Goal: Information Seeking & Learning: Learn about a topic

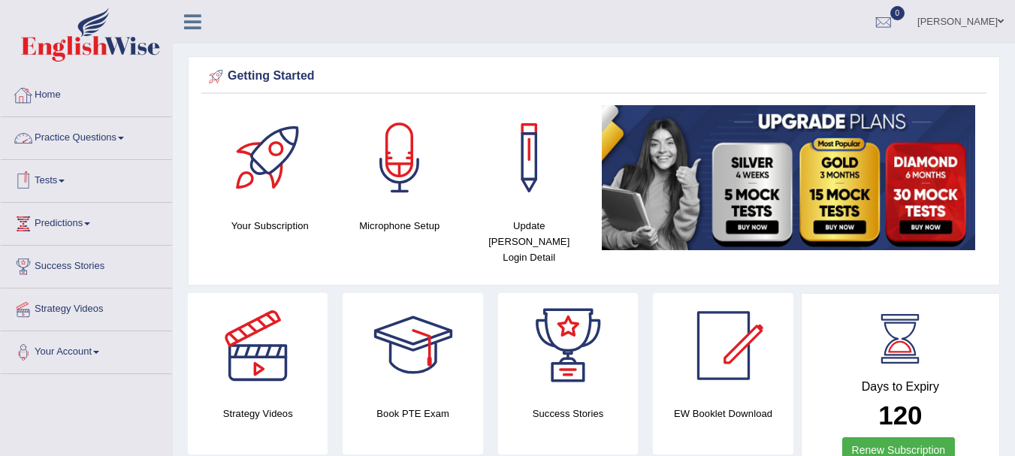
click at [74, 141] on link "Practice Questions" at bounding box center [86, 136] width 171 height 38
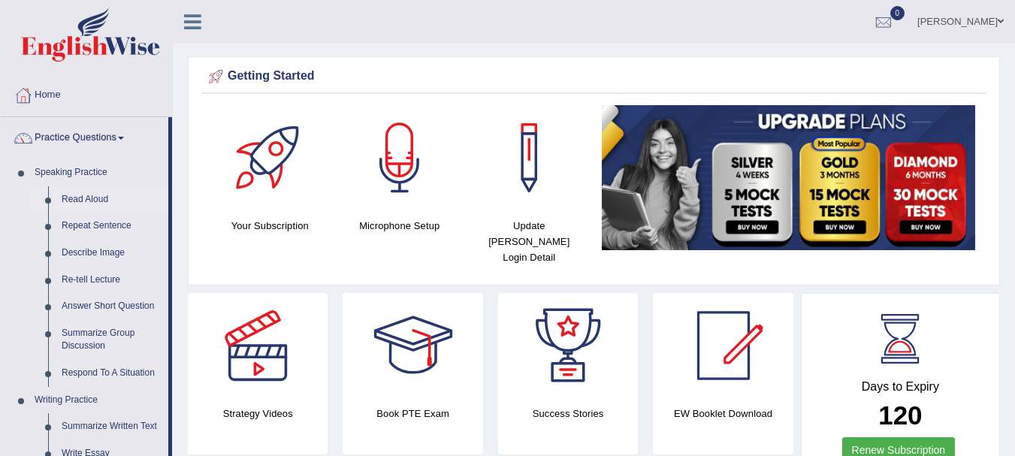
click at [89, 199] on link "Read Aloud" at bounding box center [111, 199] width 113 height 27
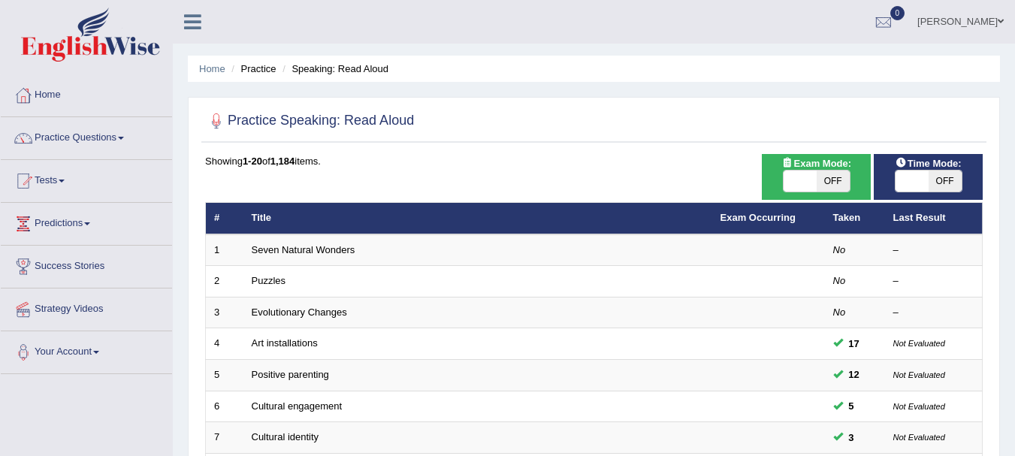
drag, startPoint x: 940, startPoint y: 180, endPoint x: 915, endPoint y: 177, distance: 25.0
click at [915, 177] on div "ON OFF" at bounding box center [912, 181] width 99 height 21
click at [905, 183] on span at bounding box center [912, 181] width 33 height 21
checkbox input "true"
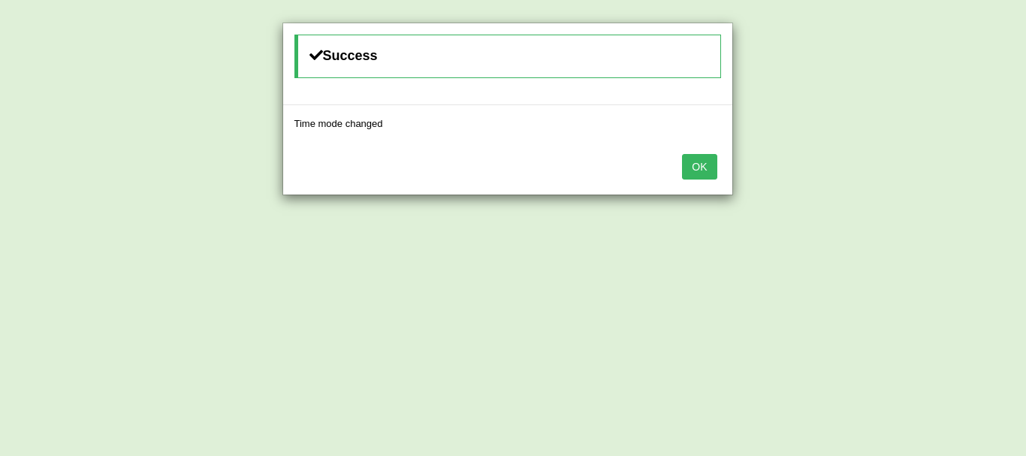
click at [696, 159] on button "OK" at bounding box center [699, 167] width 35 height 26
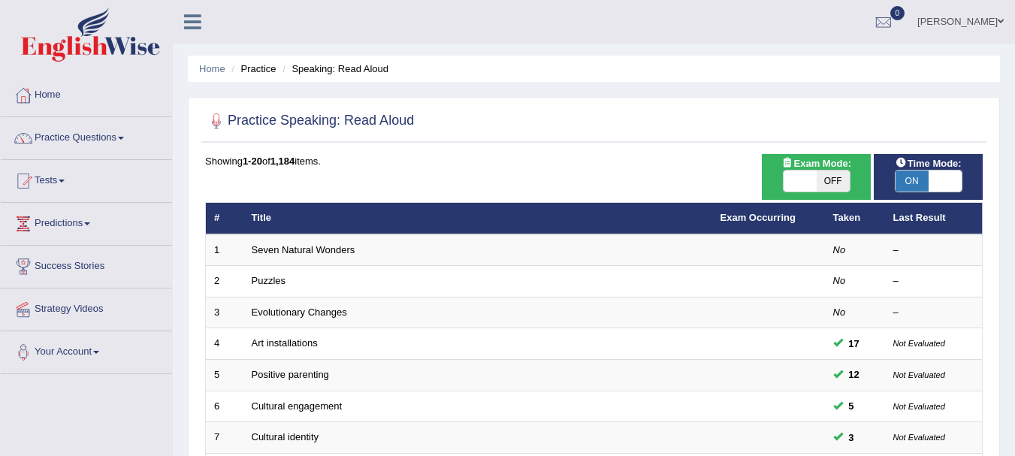
click at [796, 183] on span at bounding box center [800, 181] width 33 height 21
checkbox input "true"
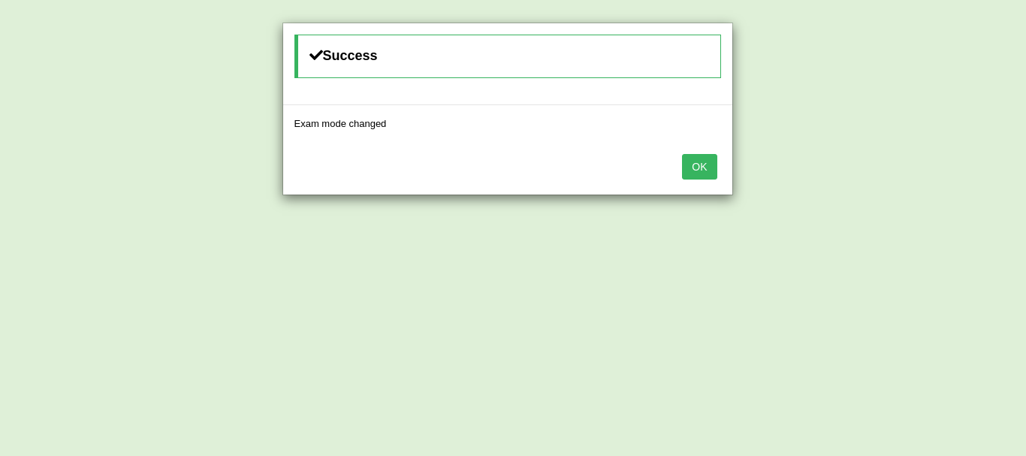
click at [698, 171] on button "OK" at bounding box center [699, 167] width 35 height 26
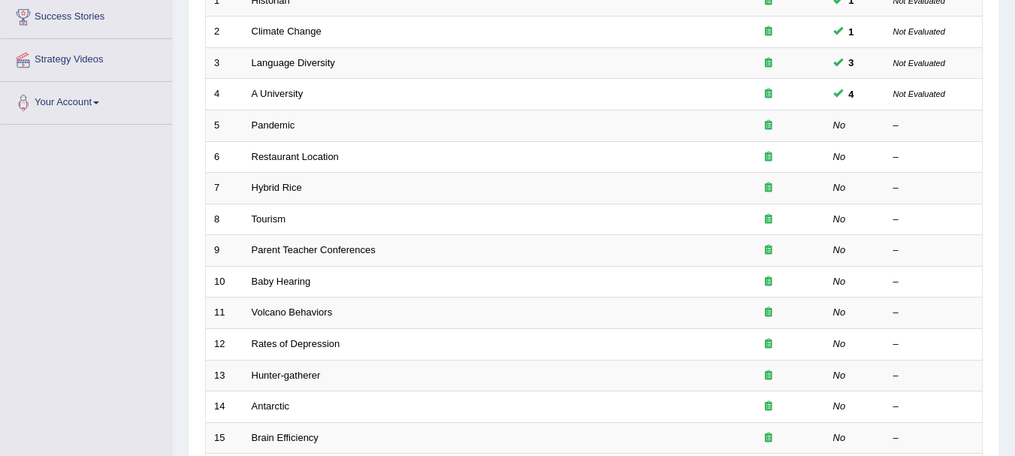
scroll to position [252, 0]
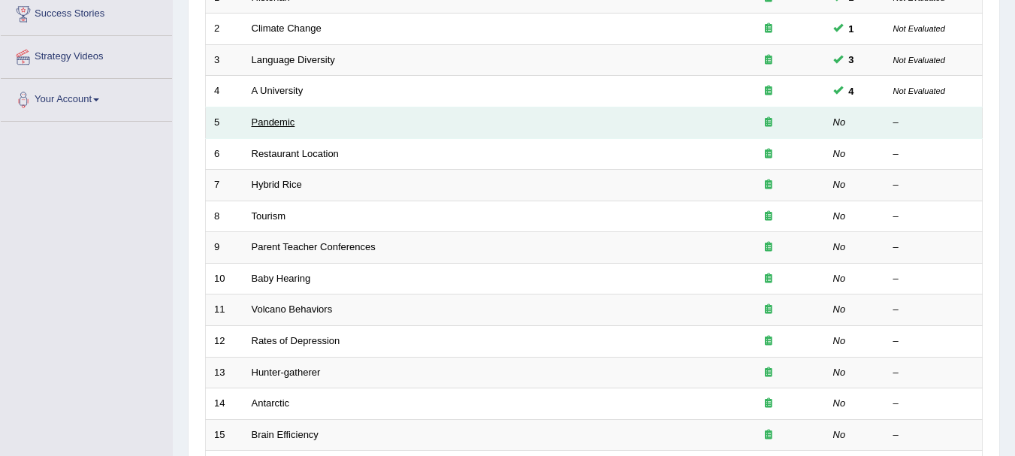
click at [276, 121] on link "Pandemic" at bounding box center [274, 121] width 44 height 11
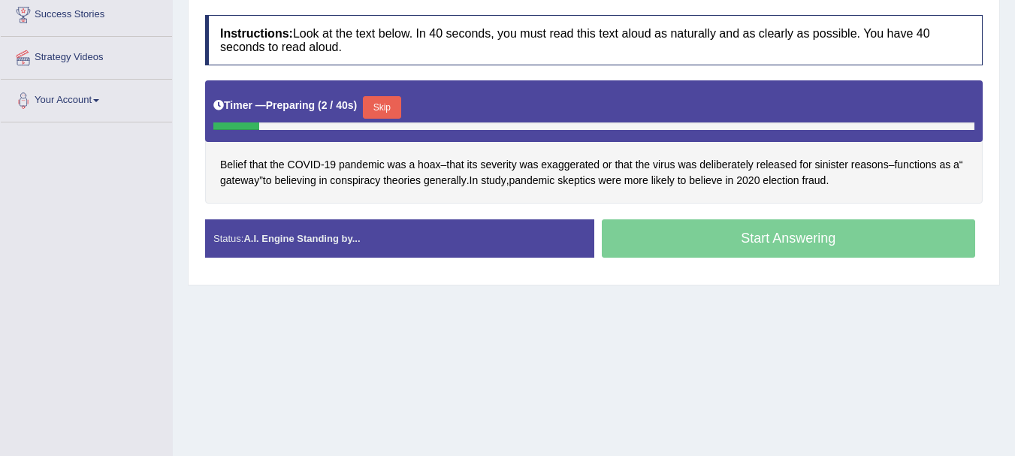
scroll to position [254, 0]
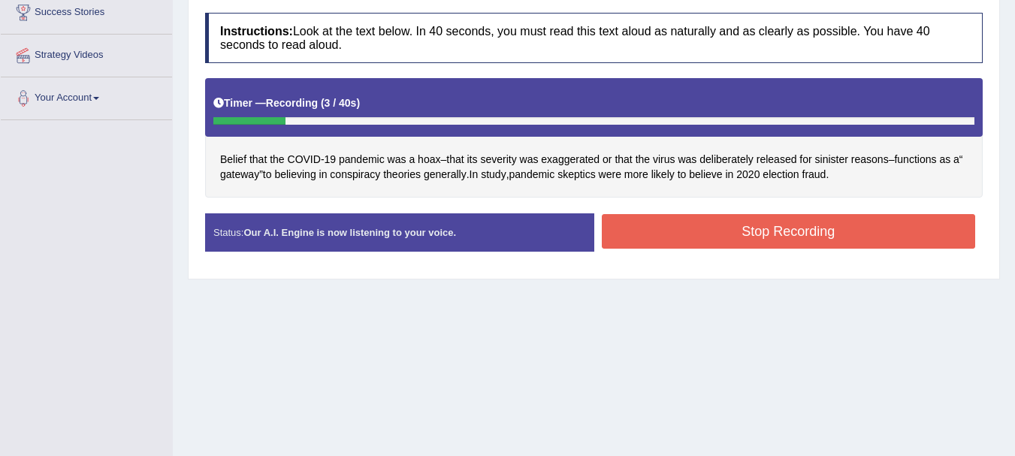
click at [798, 235] on button "Stop Recording" at bounding box center [789, 231] width 374 height 35
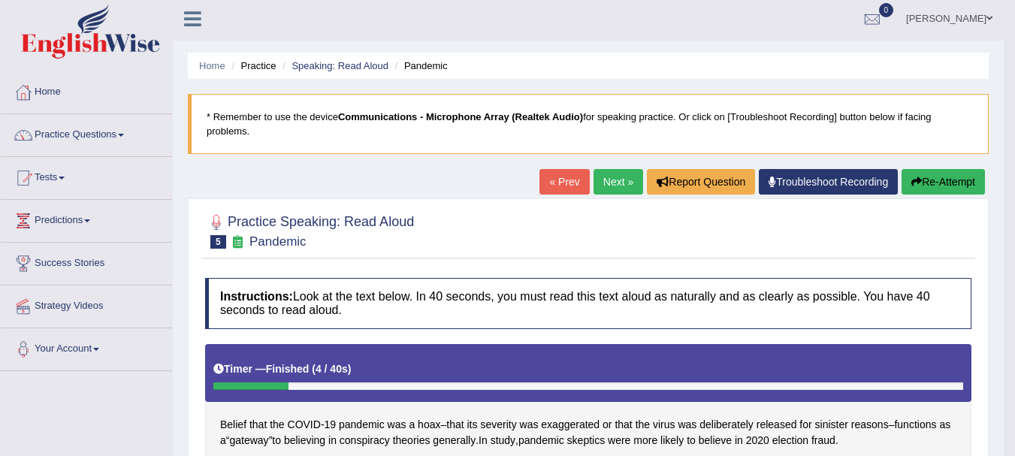
scroll to position [0, 0]
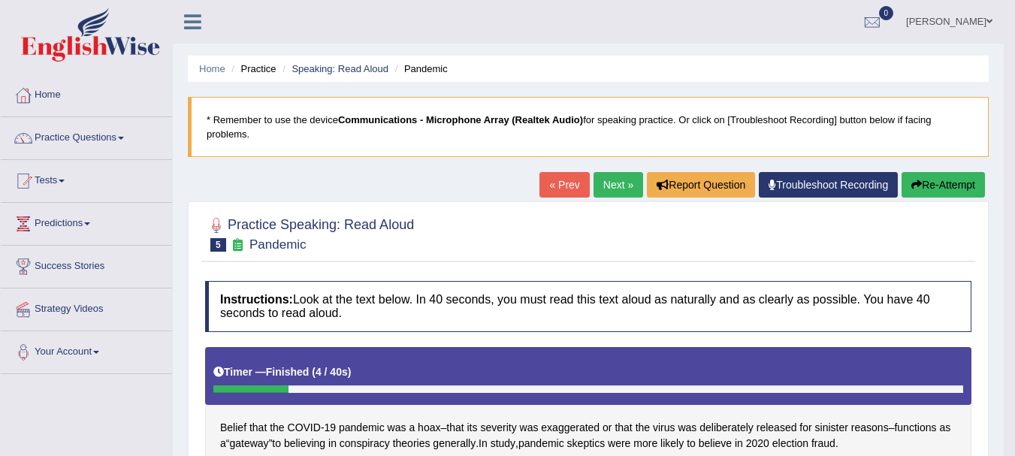
click at [606, 177] on link "Next »" at bounding box center [619, 185] width 50 height 26
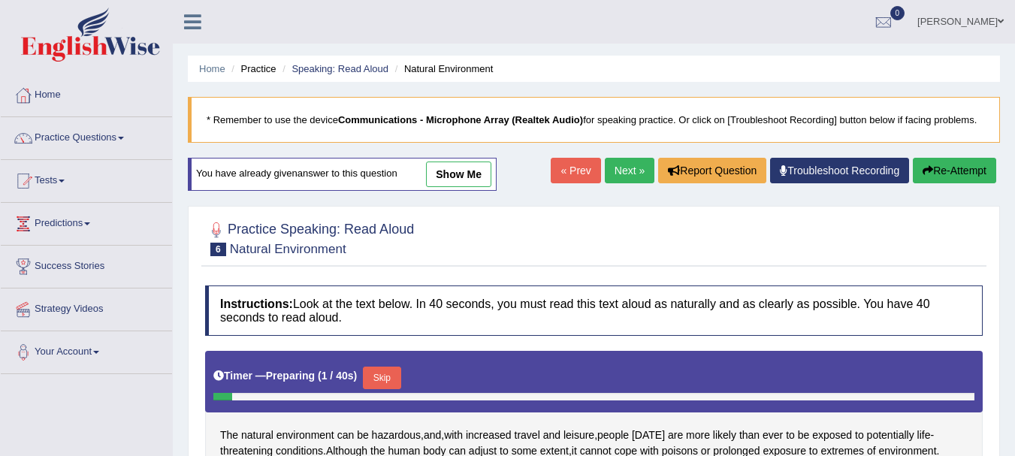
click at [1014, 155] on html "Toggle navigation Home Practice Questions Speaking Practice Read Aloud Repeat S…" at bounding box center [507, 228] width 1015 height 456
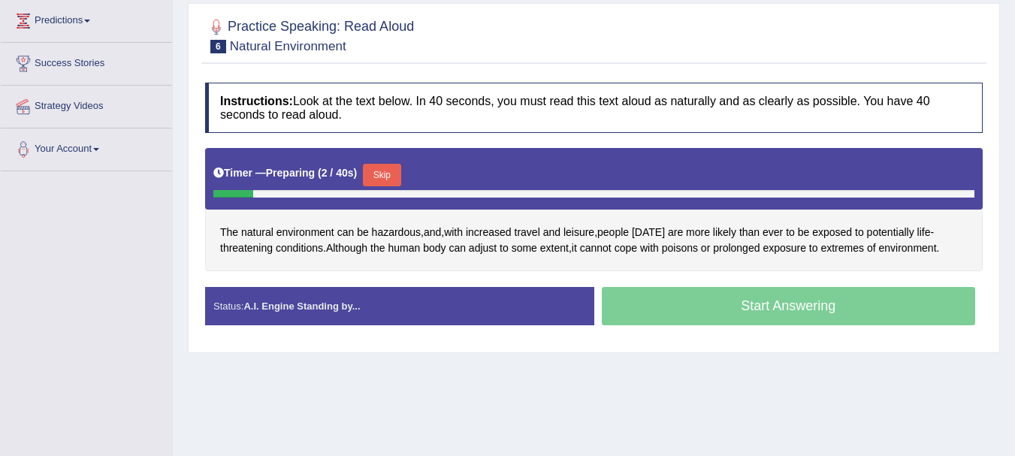
scroll to position [252, 0]
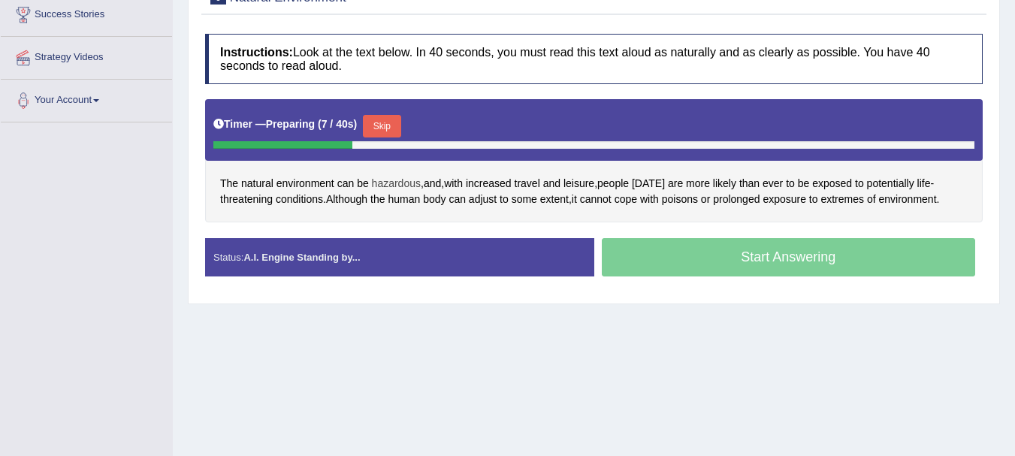
click at [394, 189] on span "hazardous" at bounding box center [396, 184] width 49 height 16
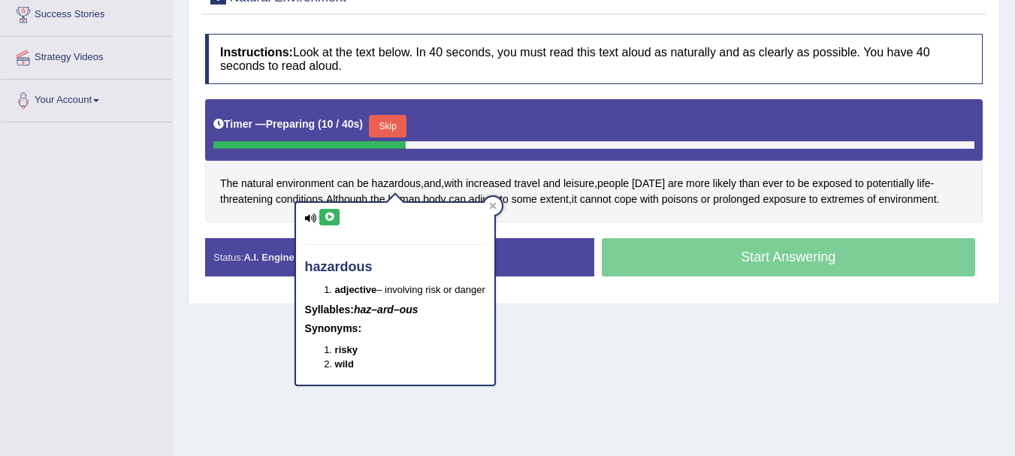
click at [329, 219] on icon at bounding box center [329, 217] width 11 height 9
click at [491, 213] on div at bounding box center [493, 206] width 18 height 18
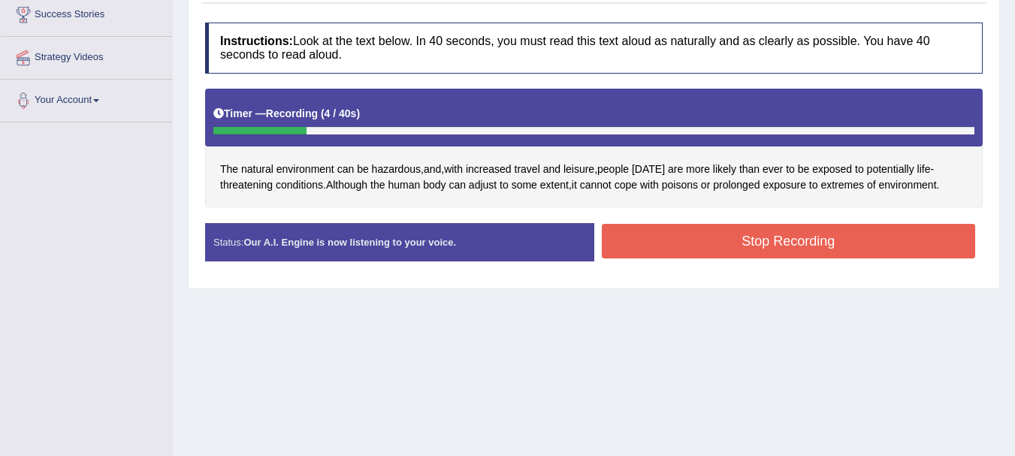
click at [772, 249] on button "Stop Recording" at bounding box center [789, 241] width 374 height 35
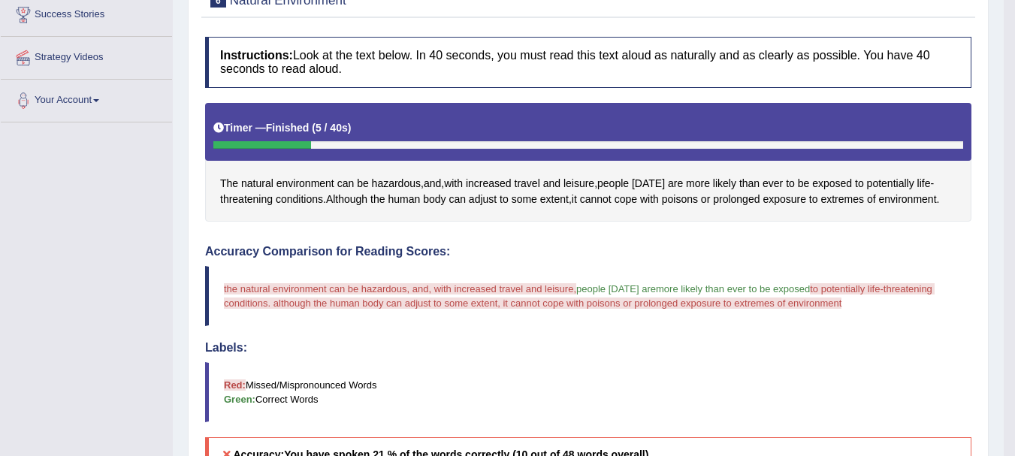
drag, startPoint x: 1002, startPoint y: 318, endPoint x: 1024, endPoint y: 291, distance: 35.2
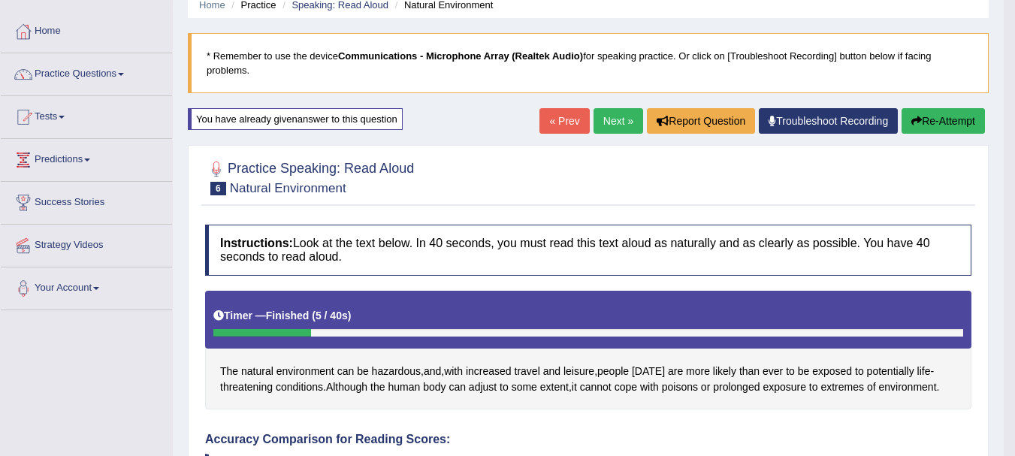
scroll to position [10, 0]
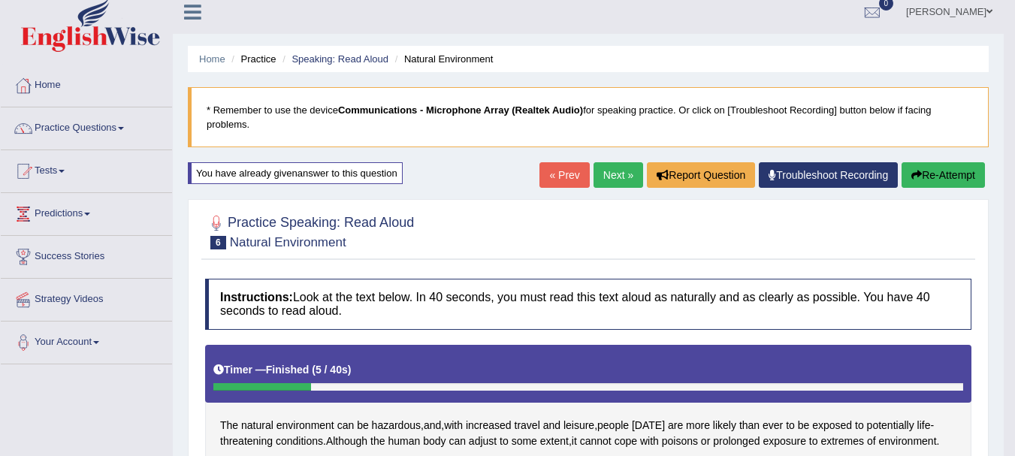
click at [603, 174] on link "Next »" at bounding box center [619, 175] width 50 height 26
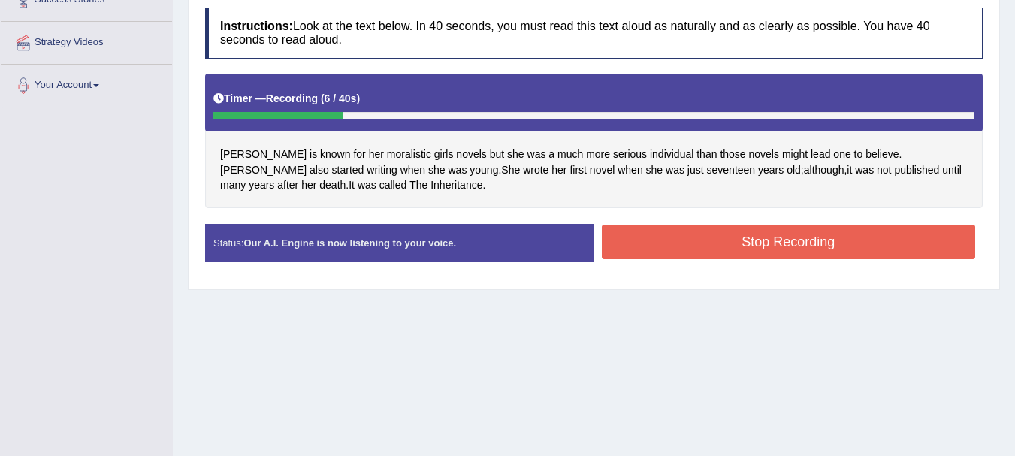
click at [724, 244] on button "Stop Recording" at bounding box center [789, 242] width 374 height 35
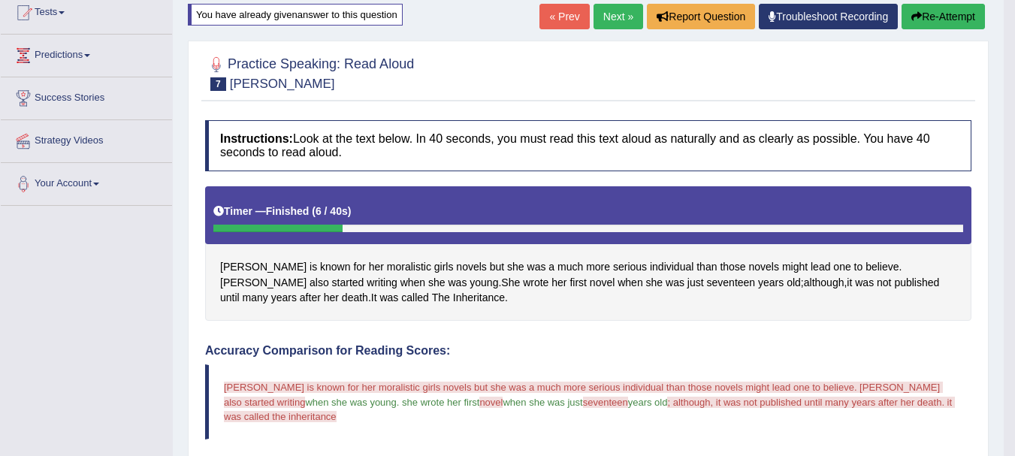
scroll to position [104, 0]
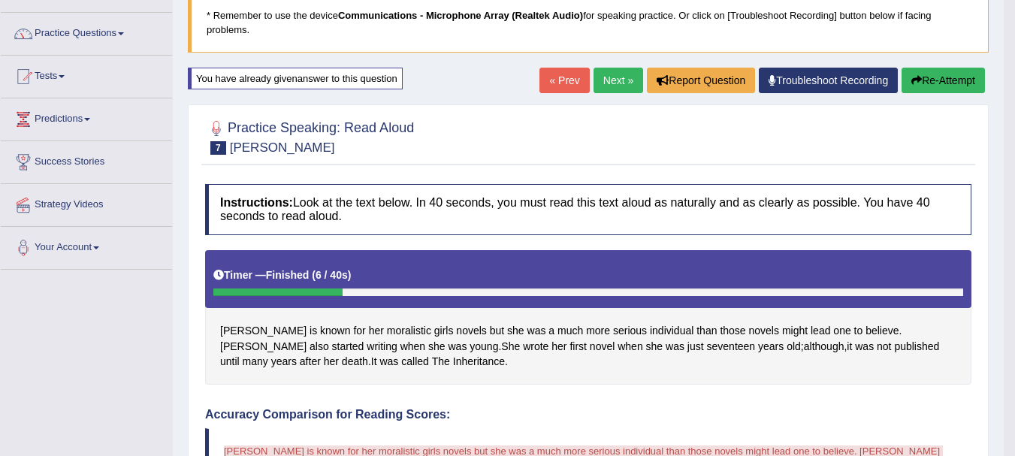
click at [938, 83] on button "Re-Attempt" at bounding box center [943, 81] width 83 height 26
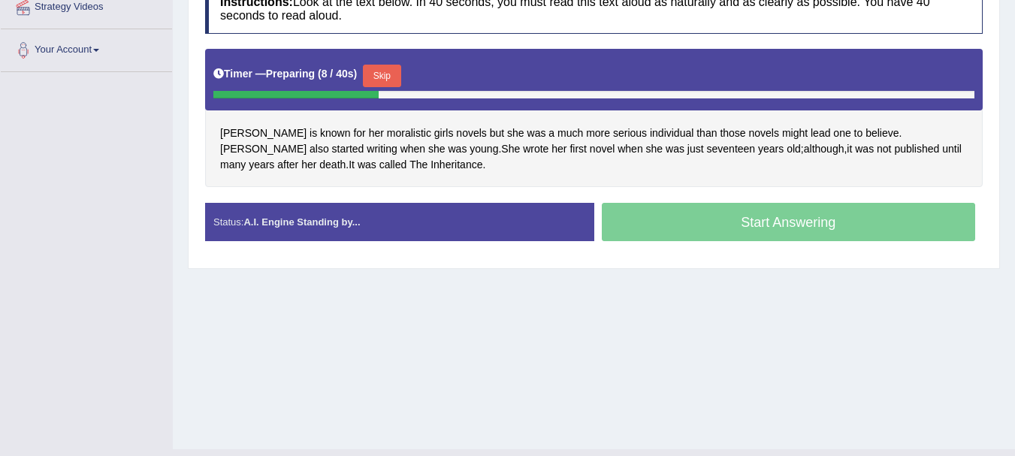
click at [400, 86] on button "Skip" at bounding box center [382, 76] width 38 height 23
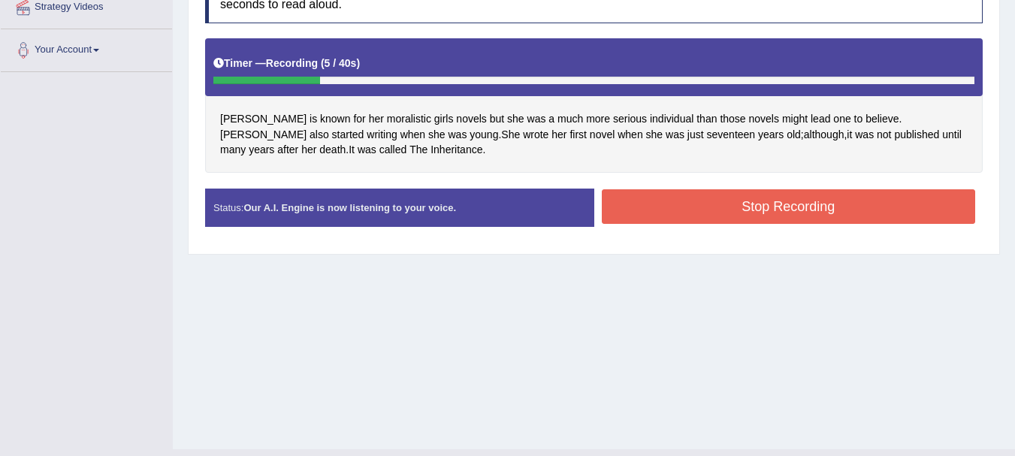
click at [757, 202] on button "Stop Recording" at bounding box center [789, 206] width 374 height 35
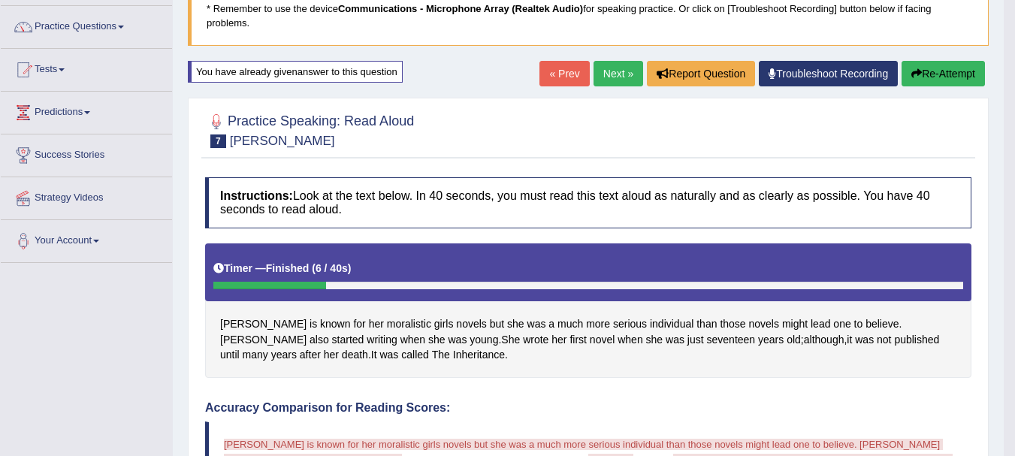
scroll to position [109, 0]
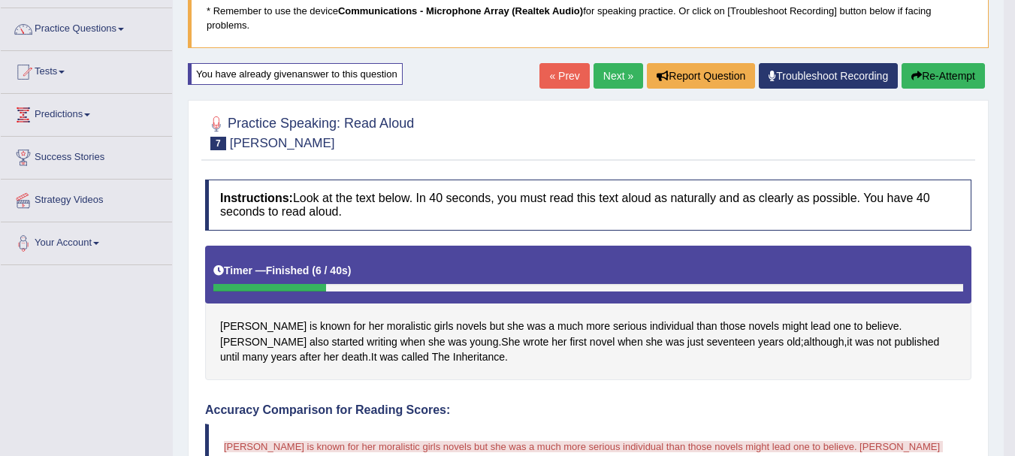
click at [950, 80] on button "Re-Attempt" at bounding box center [943, 76] width 83 height 26
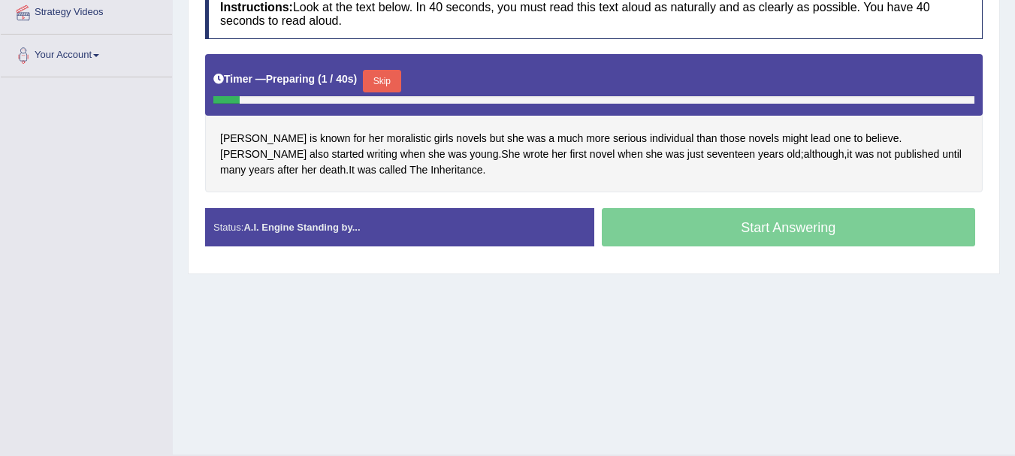
scroll to position [301, 0]
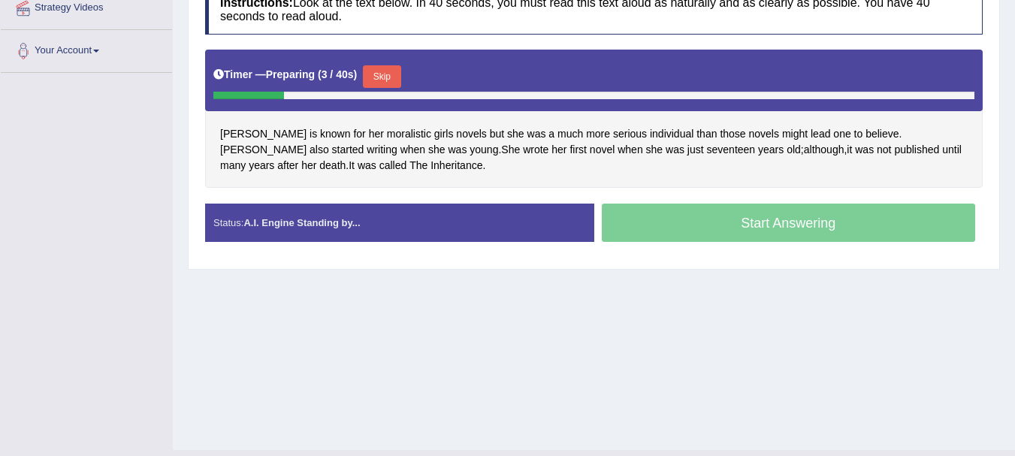
click at [385, 76] on button "Skip" at bounding box center [382, 76] width 38 height 23
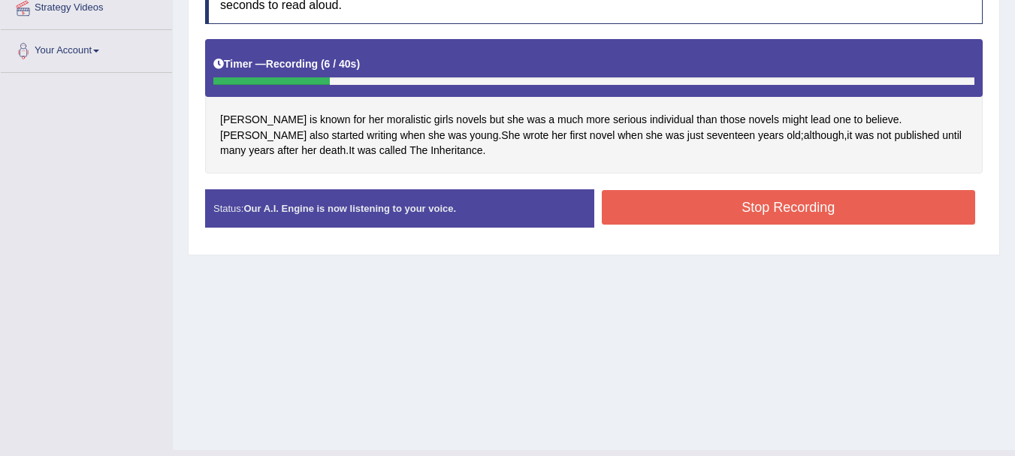
click at [760, 227] on div "Stop Recording" at bounding box center [788, 209] width 389 height 38
click at [777, 213] on button "Stop Recording" at bounding box center [789, 207] width 374 height 35
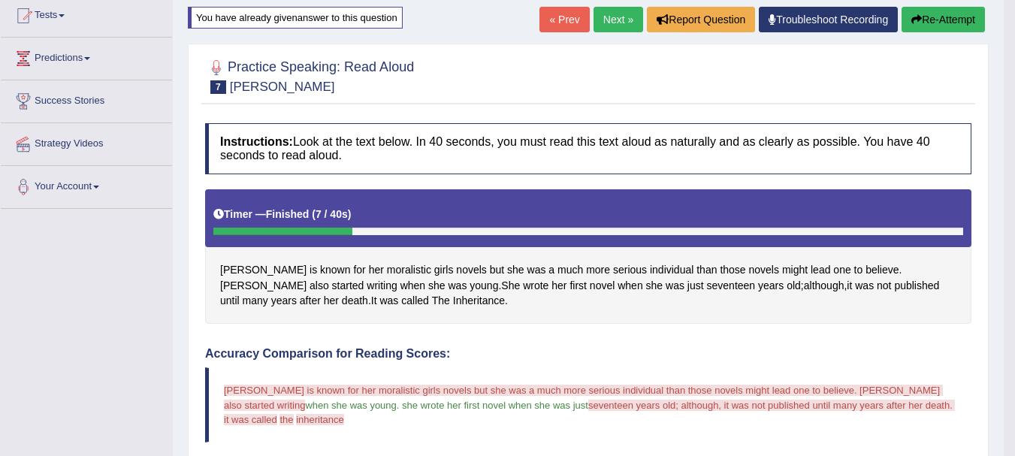
scroll to position [104, 0]
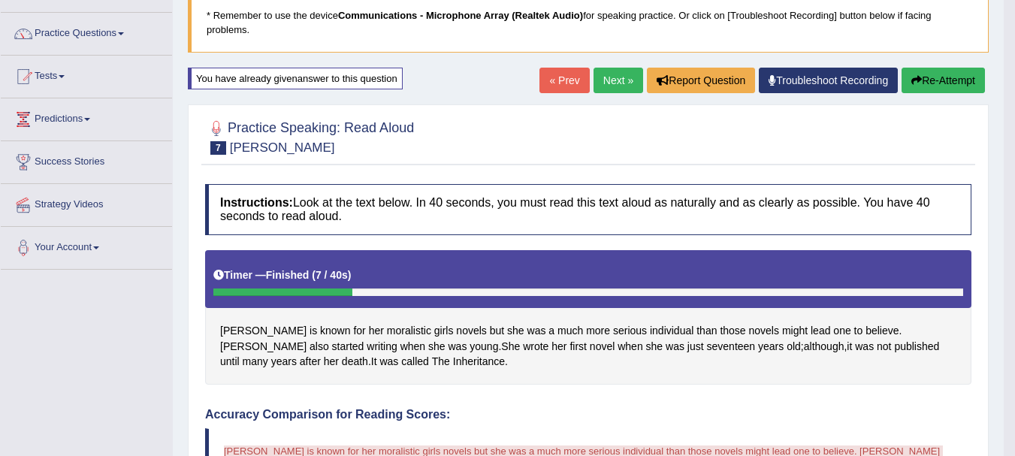
click at [954, 75] on button "Re-Attempt" at bounding box center [943, 81] width 83 height 26
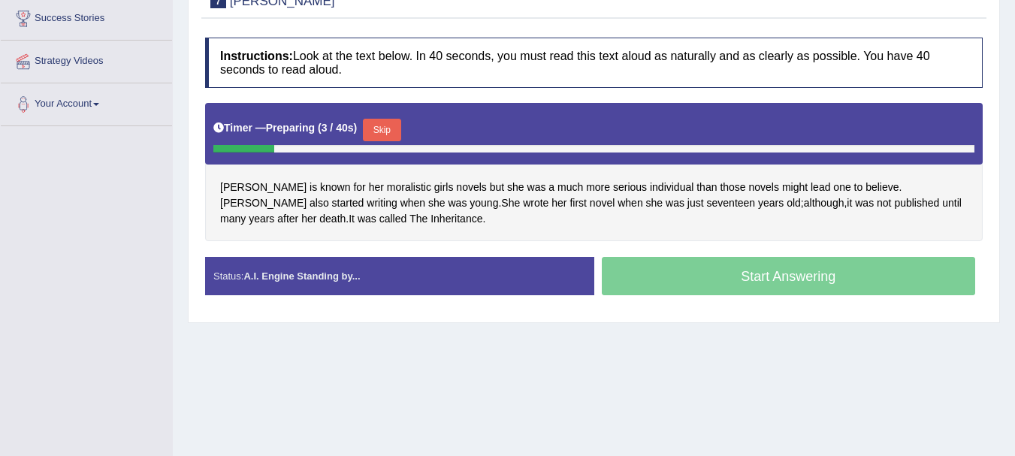
scroll to position [267, 0]
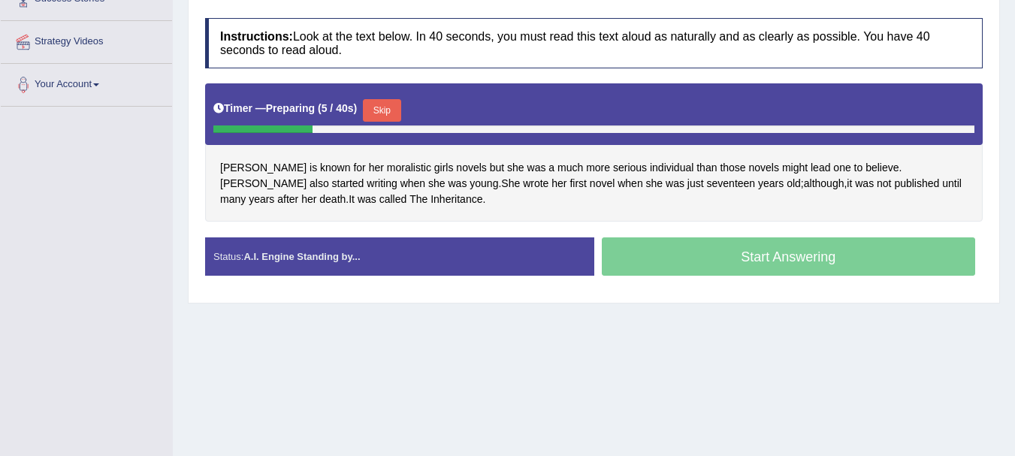
click at [382, 107] on button "Skip" at bounding box center [382, 110] width 38 height 23
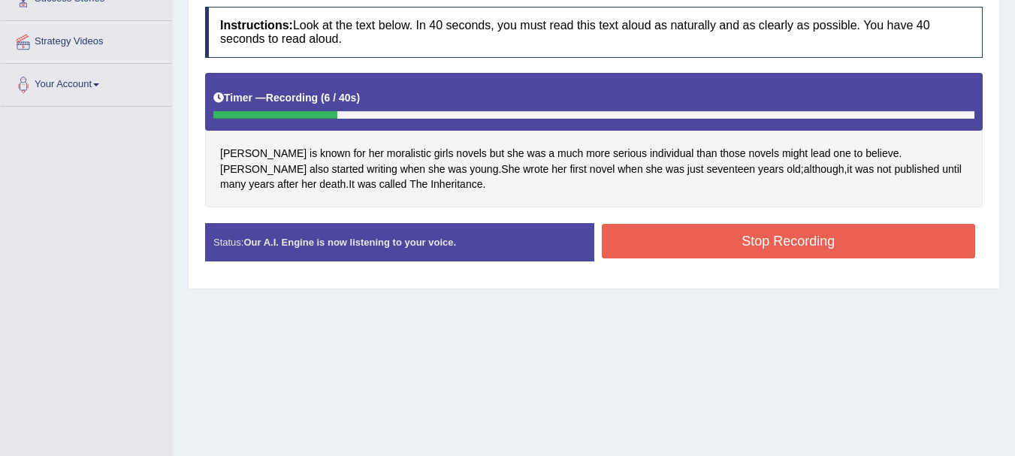
click at [762, 231] on button "Stop Recording" at bounding box center [789, 241] width 374 height 35
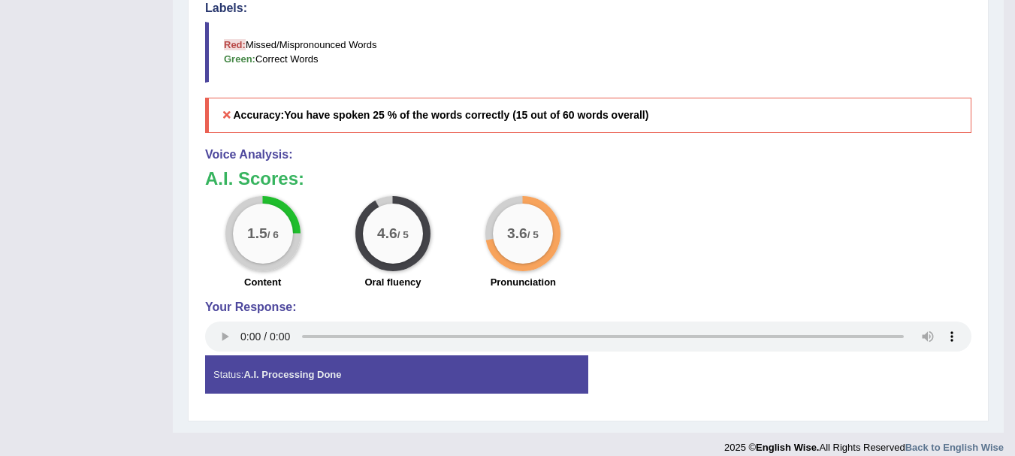
scroll to position [0, 0]
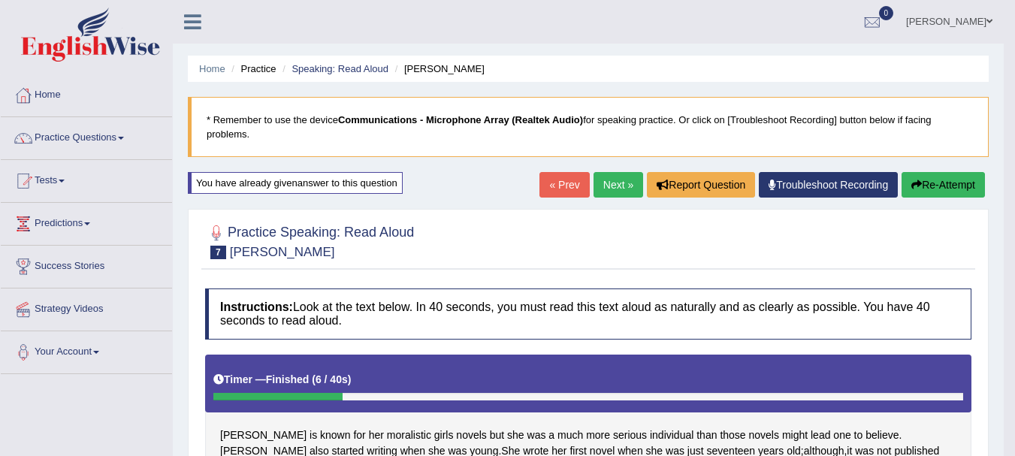
click at [598, 192] on link "Next »" at bounding box center [619, 185] width 50 height 26
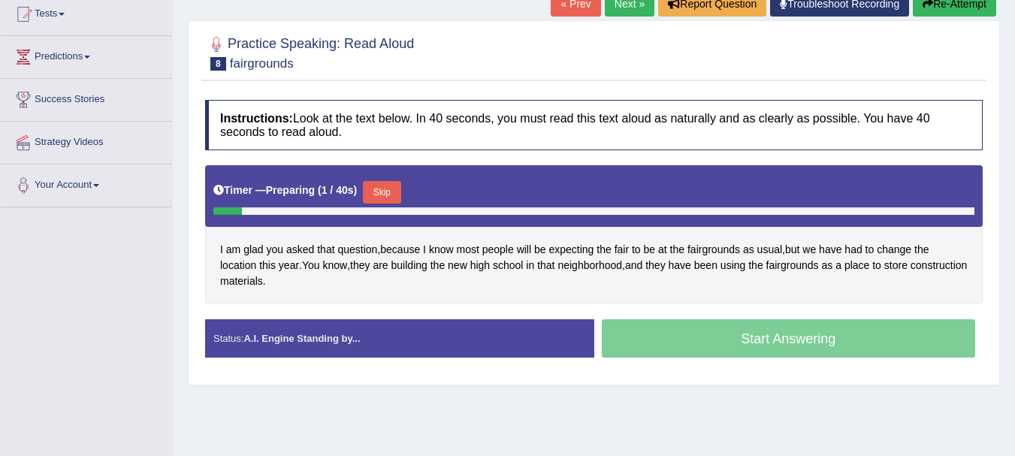
scroll to position [201, 0]
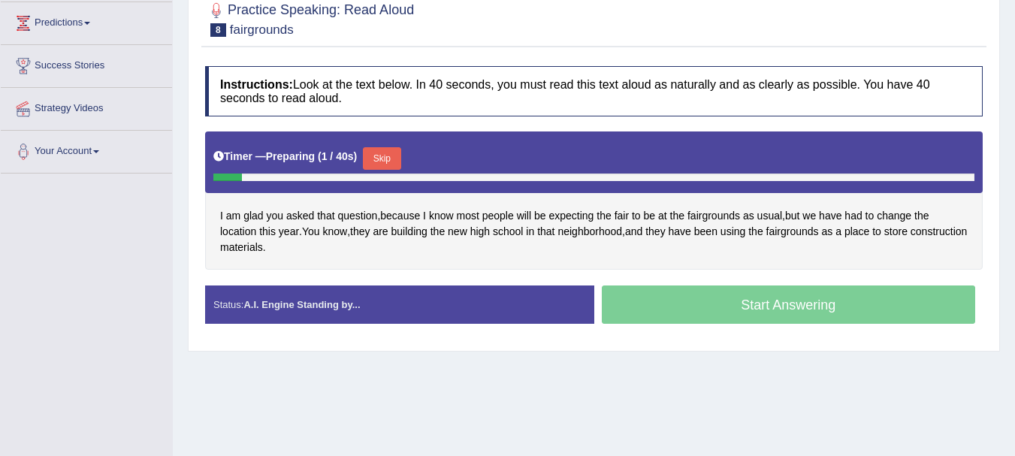
drag, startPoint x: 0, startPoint y: 0, endPoint x: 1008, endPoint y: 318, distance: 1057.2
click at [1008, 255] on html "Toggle navigation Home Practice Questions Speaking Practice Read Aloud Repeat S…" at bounding box center [507, 27] width 1015 height 456
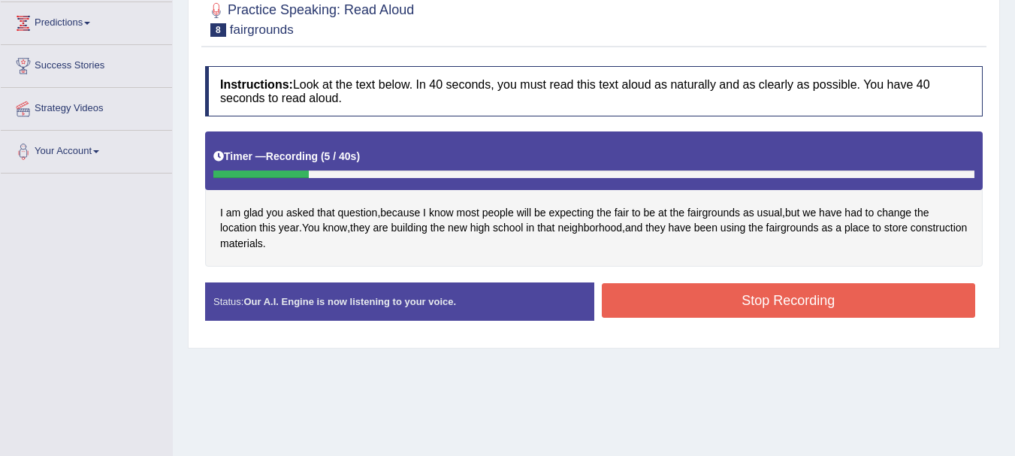
click at [695, 310] on button "Stop Recording" at bounding box center [789, 300] width 374 height 35
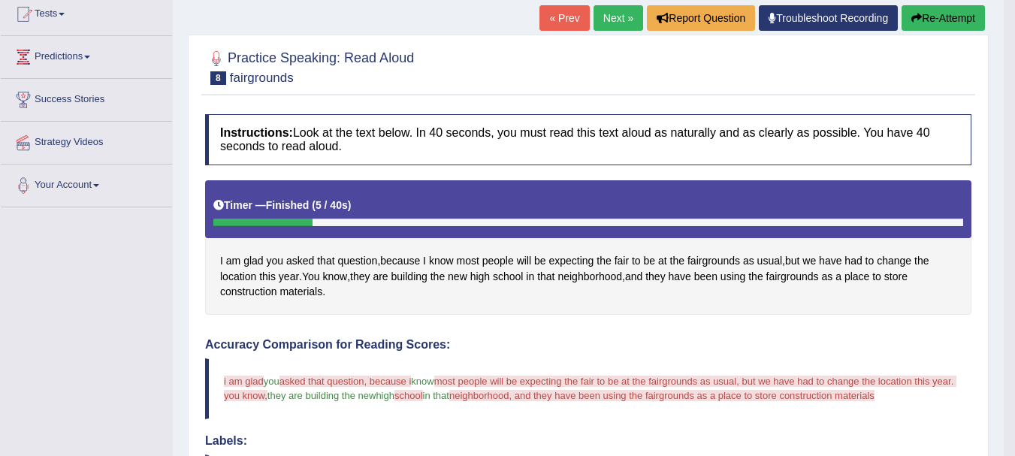
scroll to position [0, 0]
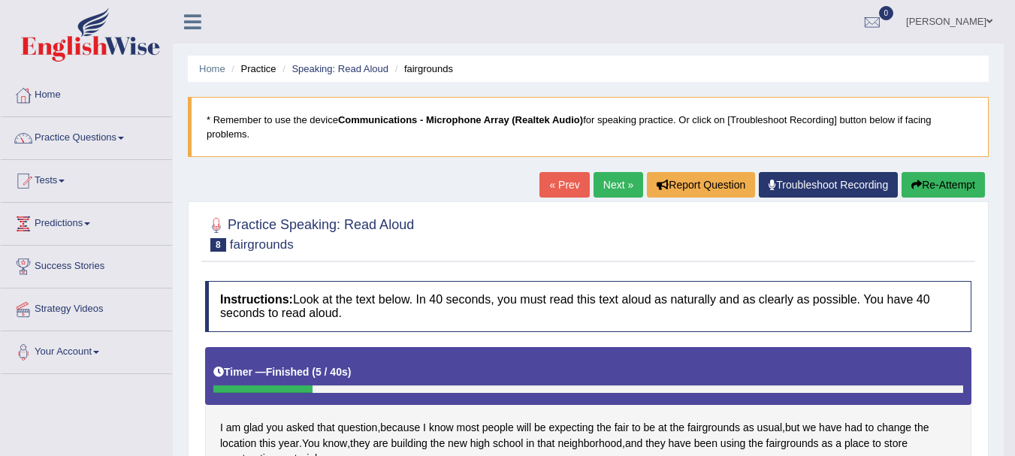
click at [938, 189] on button "Re-Attempt" at bounding box center [943, 185] width 83 height 26
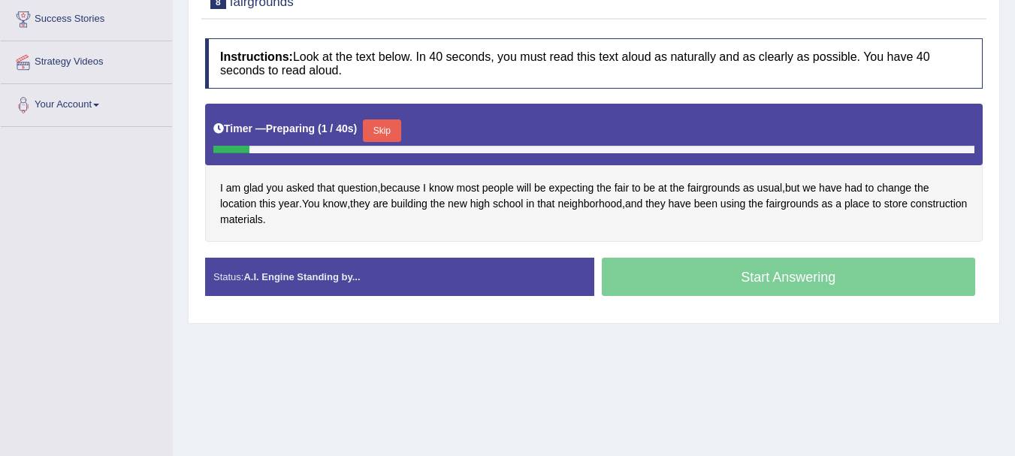
scroll to position [264, 0]
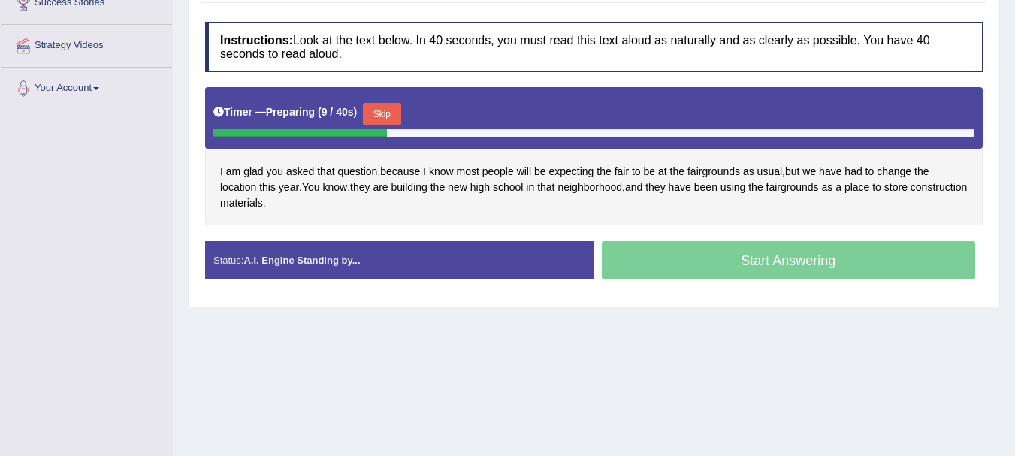
click at [392, 108] on button "Skip" at bounding box center [382, 114] width 38 height 23
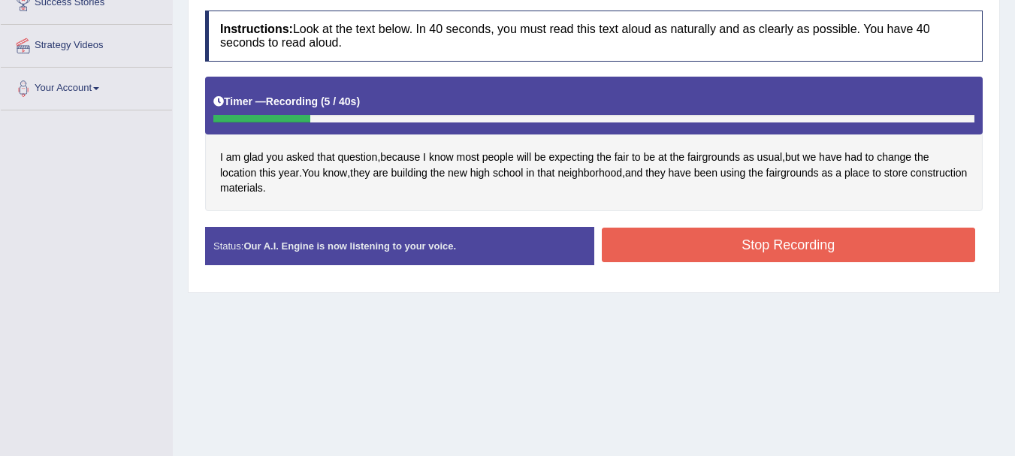
click at [703, 246] on button "Stop Recording" at bounding box center [789, 245] width 374 height 35
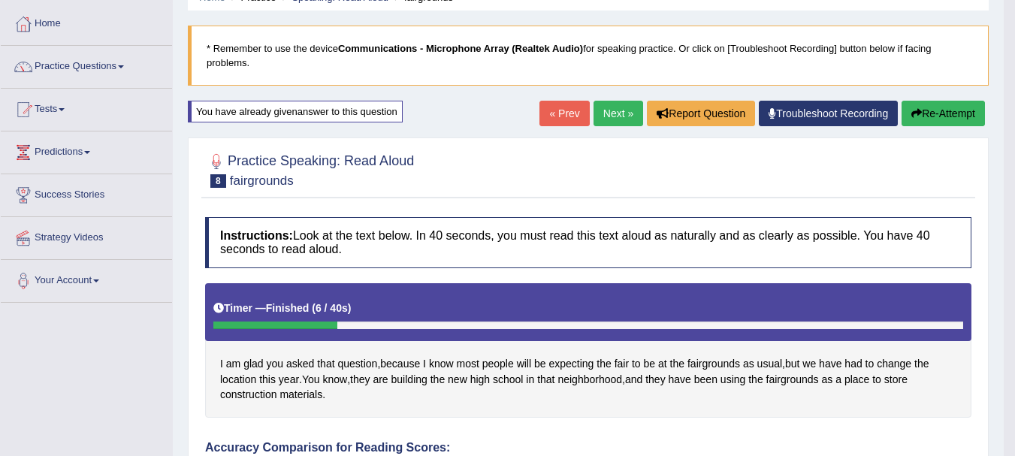
scroll to position [75, 0]
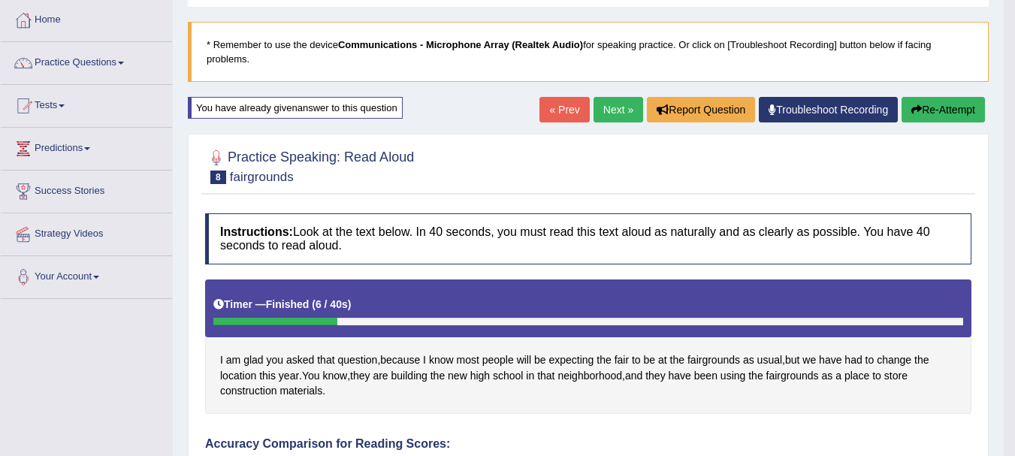
click at [600, 112] on link "Next »" at bounding box center [619, 110] width 50 height 26
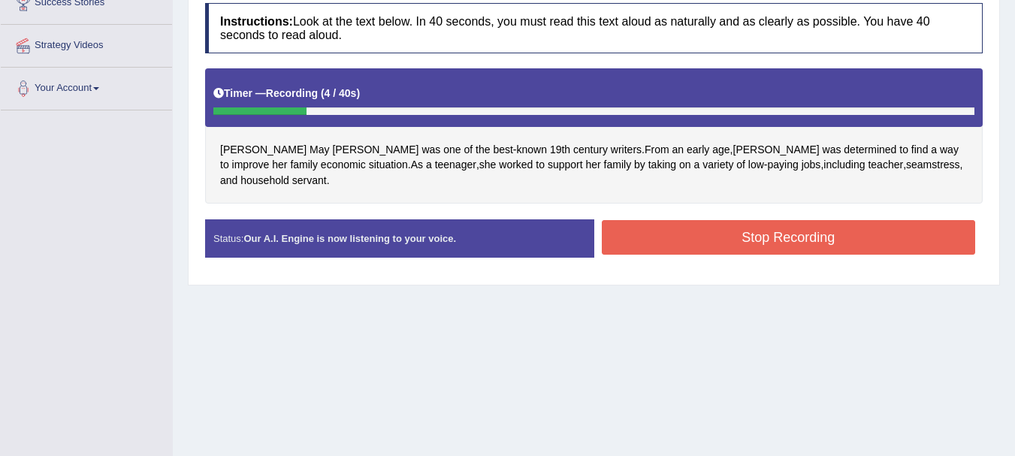
click at [649, 229] on button "Stop Recording" at bounding box center [789, 237] width 374 height 35
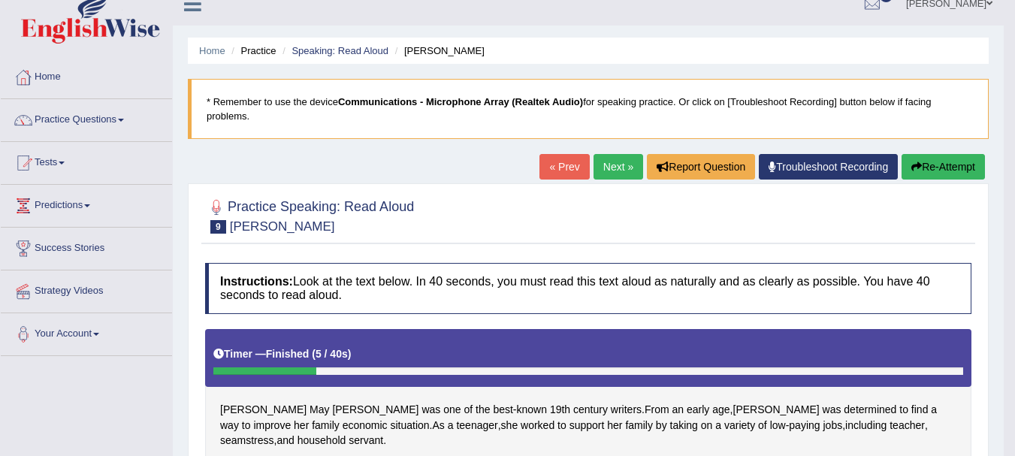
scroll to position [0, 0]
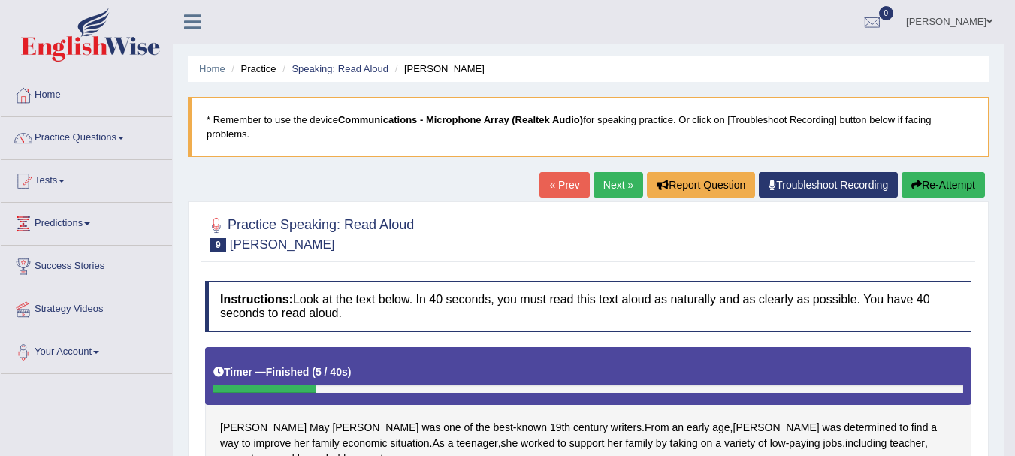
click at [609, 189] on link "Next »" at bounding box center [619, 185] width 50 height 26
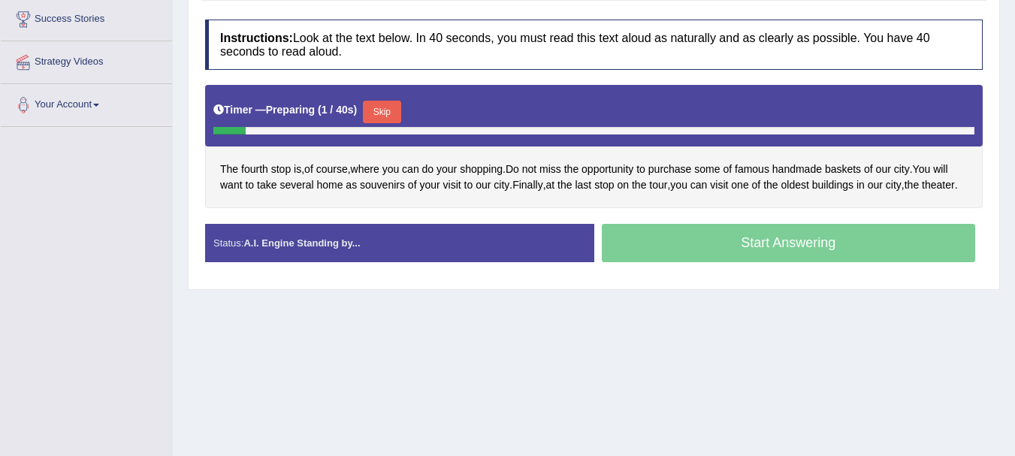
scroll to position [247, 0]
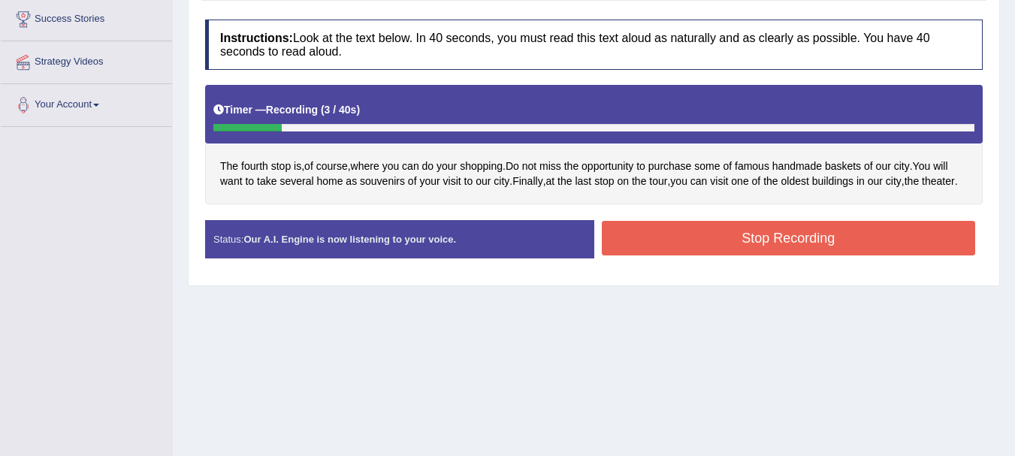
click at [775, 255] on button "Stop Recording" at bounding box center [789, 238] width 374 height 35
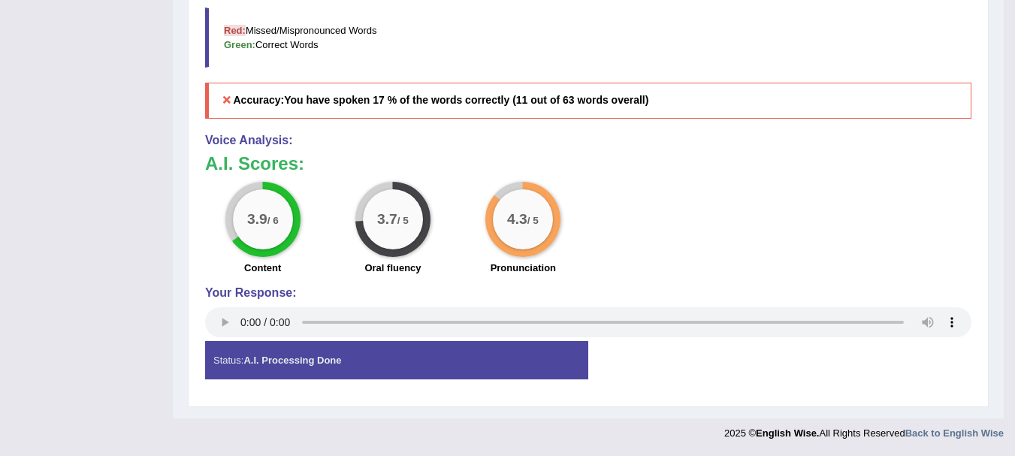
scroll to position [0, 0]
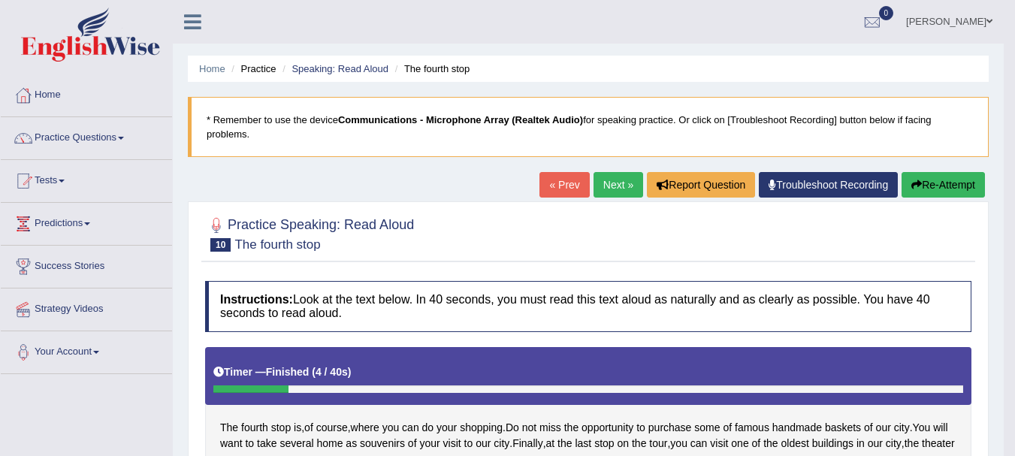
click at [610, 177] on link "Next »" at bounding box center [619, 185] width 50 height 26
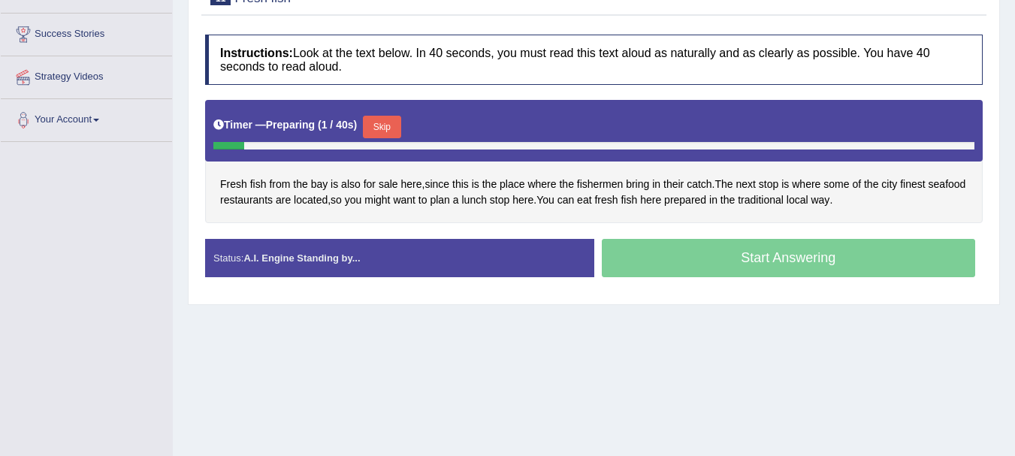
scroll to position [242, 0]
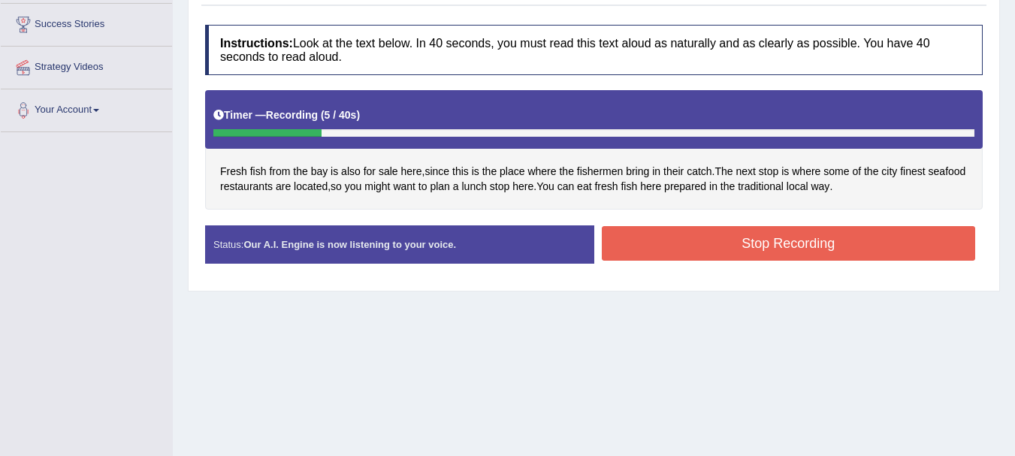
click at [708, 244] on button "Stop Recording" at bounding box center [789, 243] width 374 height 35
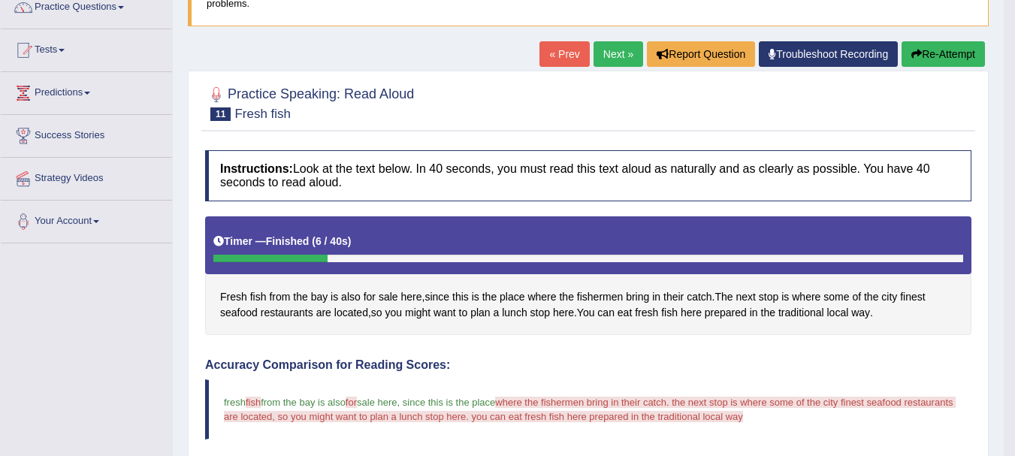
scroll to position [0, 0]
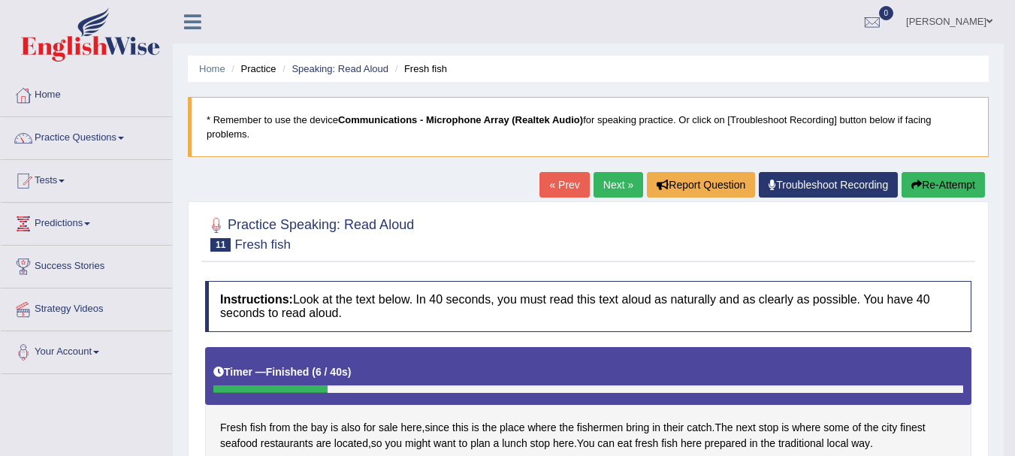
click at [608, 178] on link "Next »" at bounding box center [619, 185] width 50 height 26
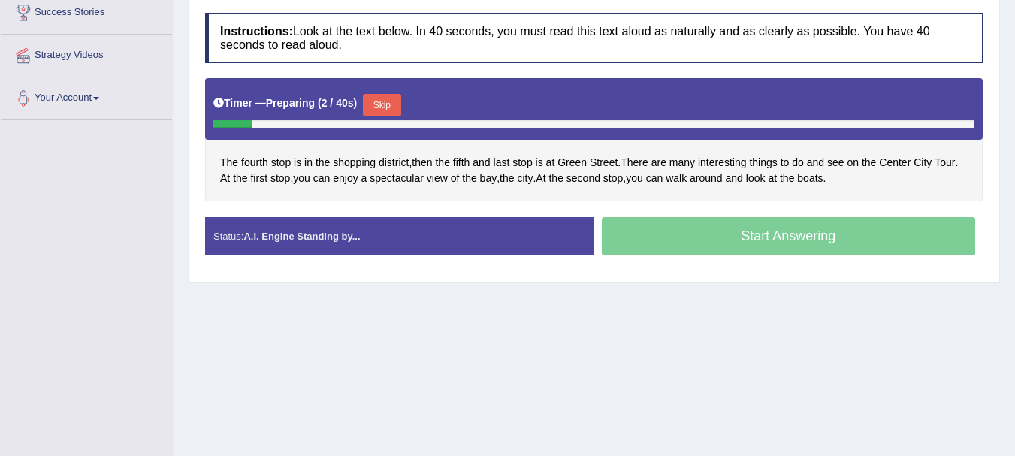
scroll to position [261, 0]
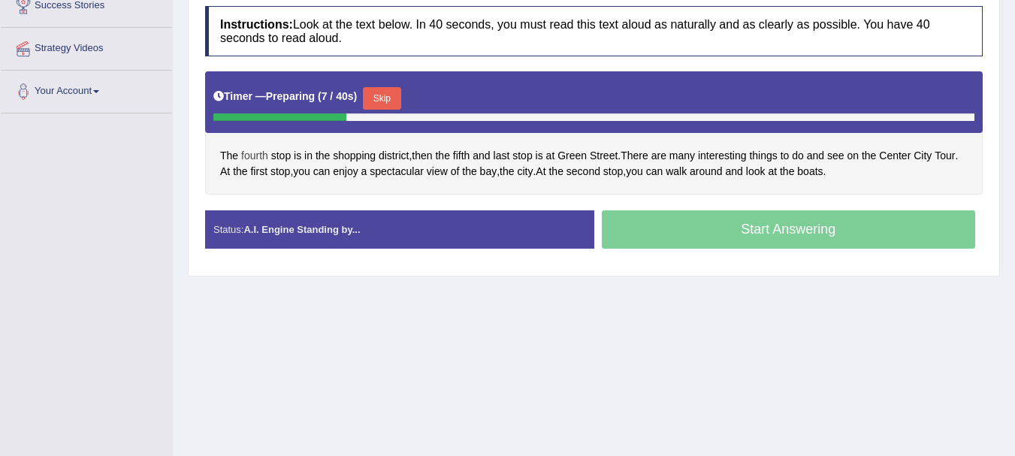
click at [249, 157] on span "fourth" at bounding box center [254, 156] width 27 height 16
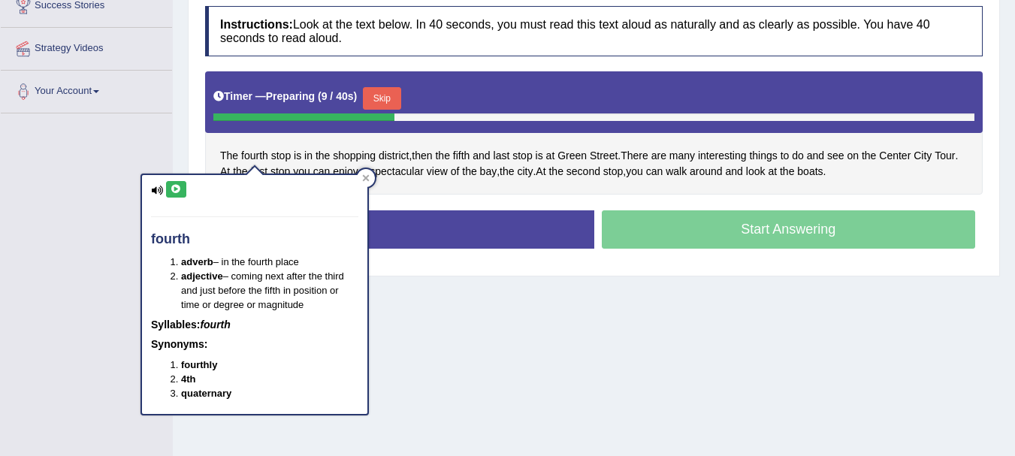
click at [175, 189] on icon at bounding box center [176, 189] width 11 height 9
click at [365, 176] on icon at bounding box center [366, 178] width 8 height 8
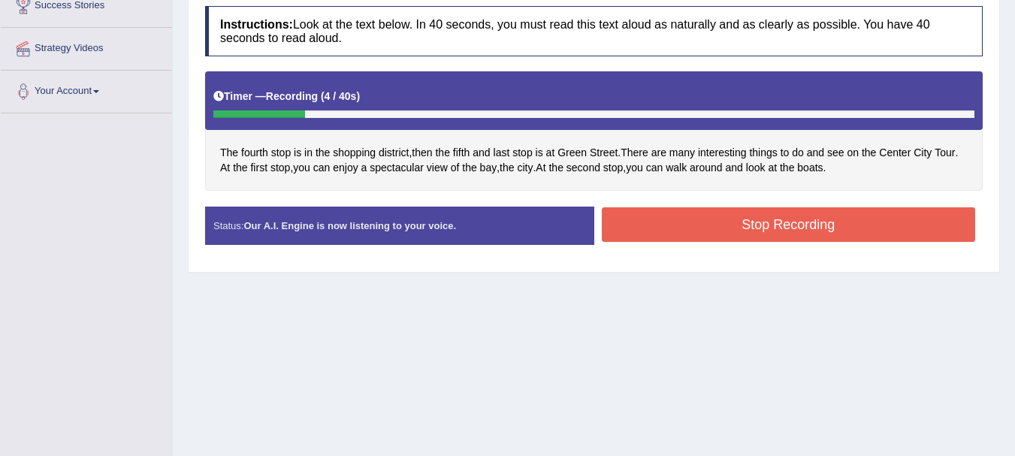
click at [706, 226] on button "Stop Recording" at bounding box center [789, 224] width 374 height 35
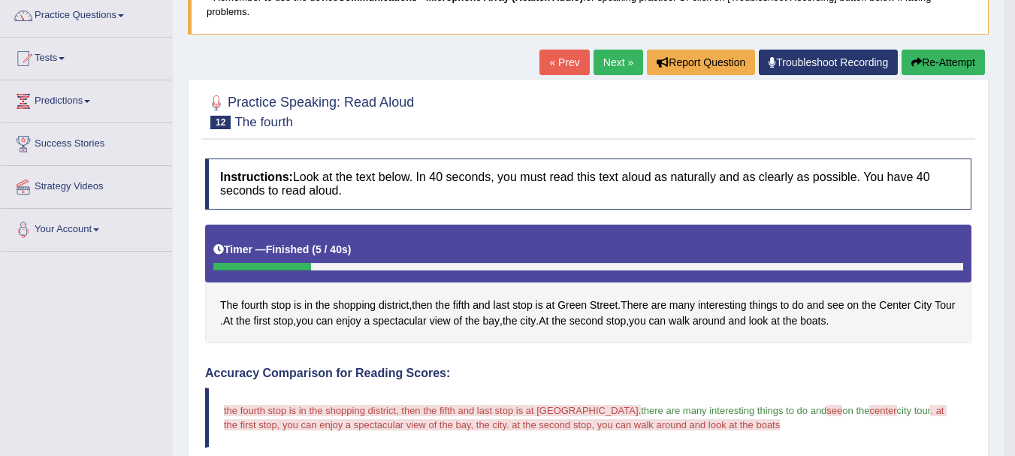
scroll to position [0, 0]
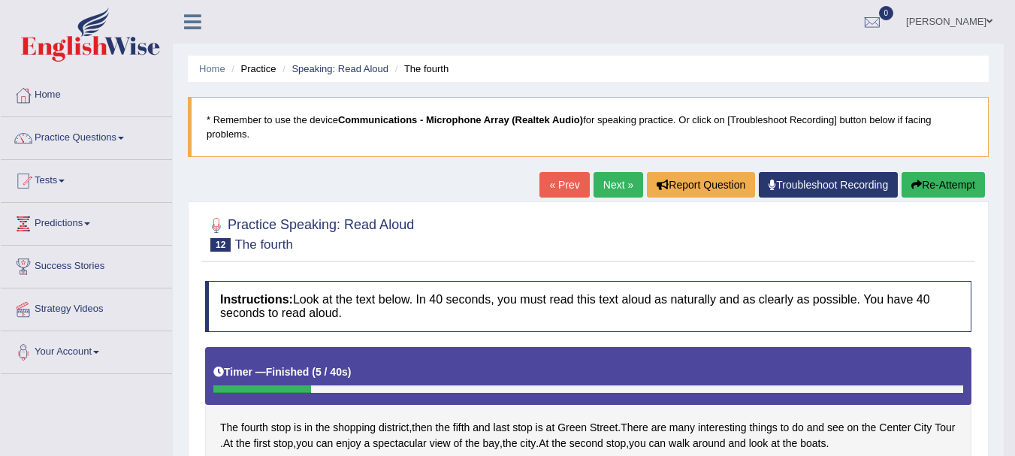
click at [598, 196] on link "Next »" at bounding box center [619, 185] width 50 height 26
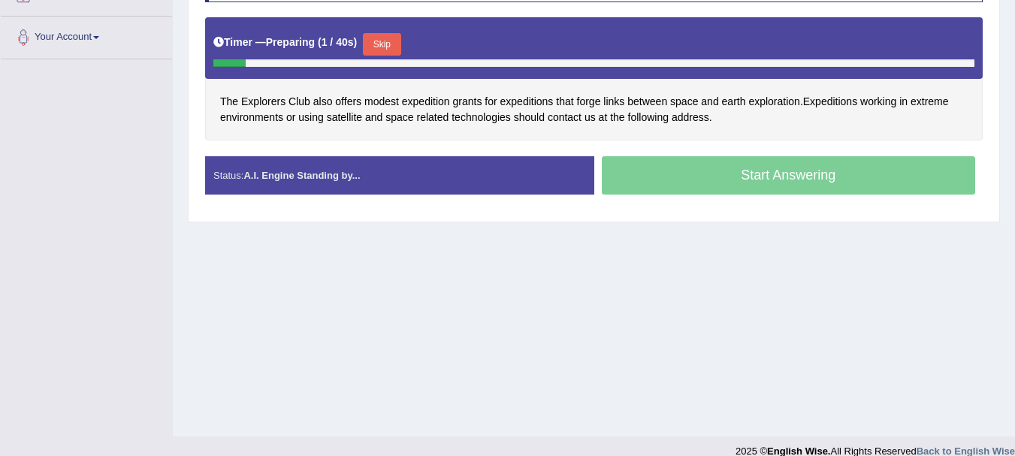
scroll to position [318, 0]
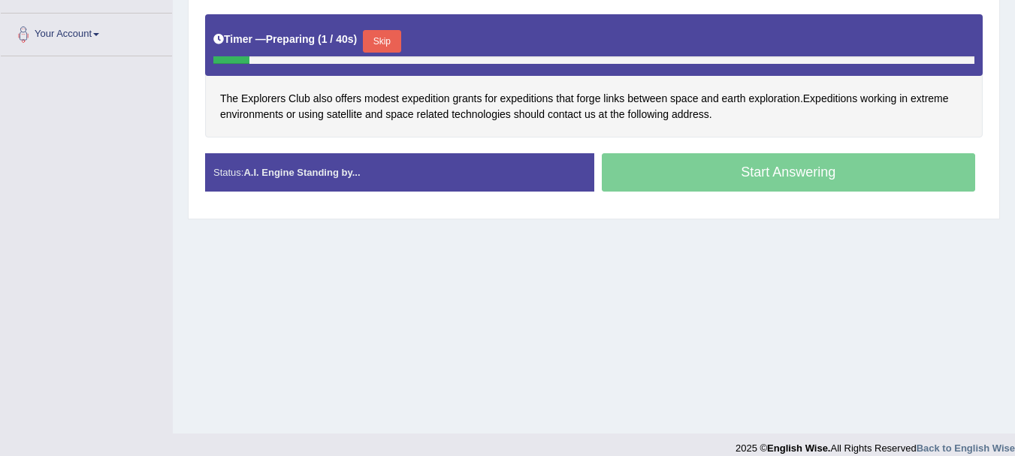
drag, startPoint x: 0, startPoint y: 0, endPoint x: 980, endPoint y: 400, distance: 1059.1
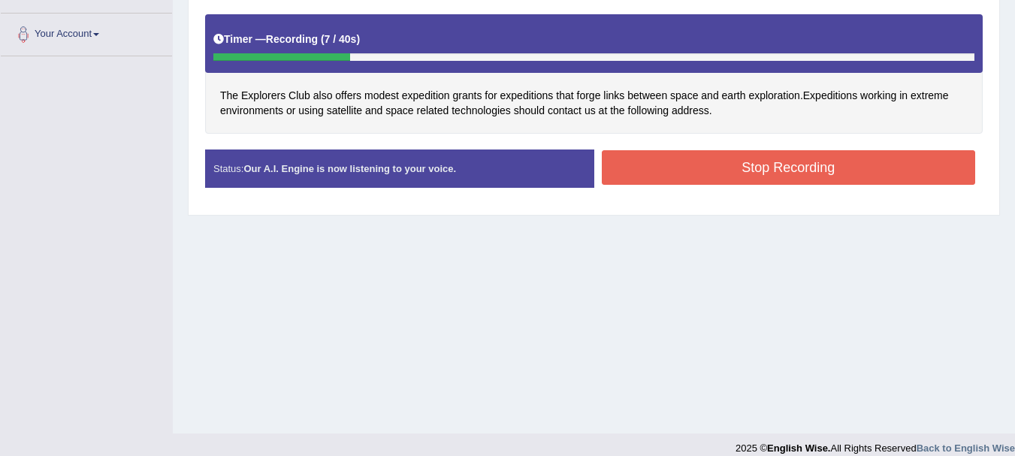
click at [713, 174] on button "Stop Recording" at bounding box center [789, 167] width 374 height 35
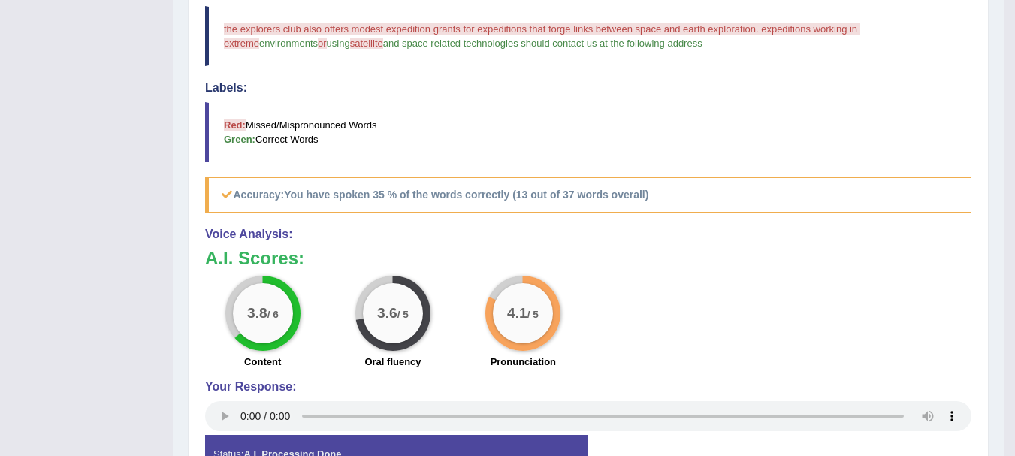
scroll to position [502, 0]
